Goal: Communication & Community: Answer question/provide support

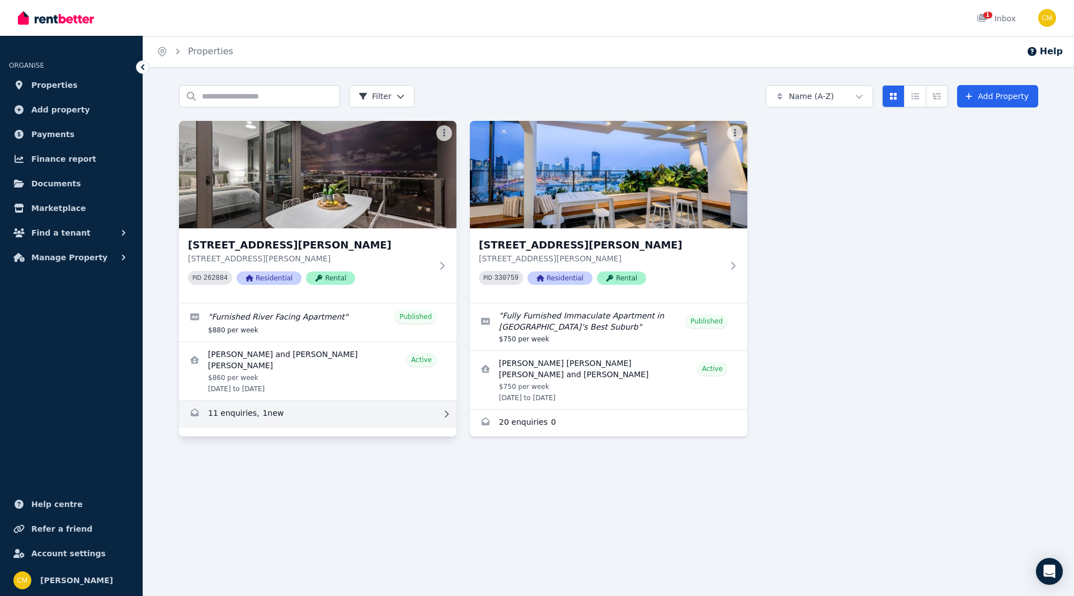
click at [276, 415] on link "Enquiries for 1010/37 Mayne Road, Bowen Hills" at bounding box center [318, 414] width 278 height 27
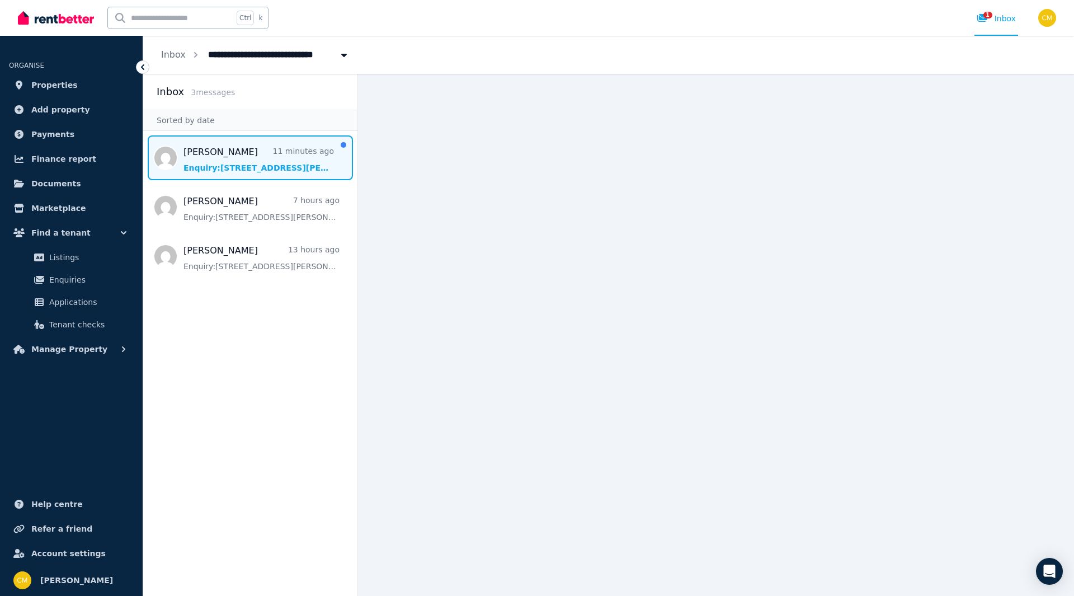
click at [249, 167] on span "Message list" at bounding box center [250, 157] width 214 height 45
